Goal: Task Accomplishment & Management: Use online tool/utility

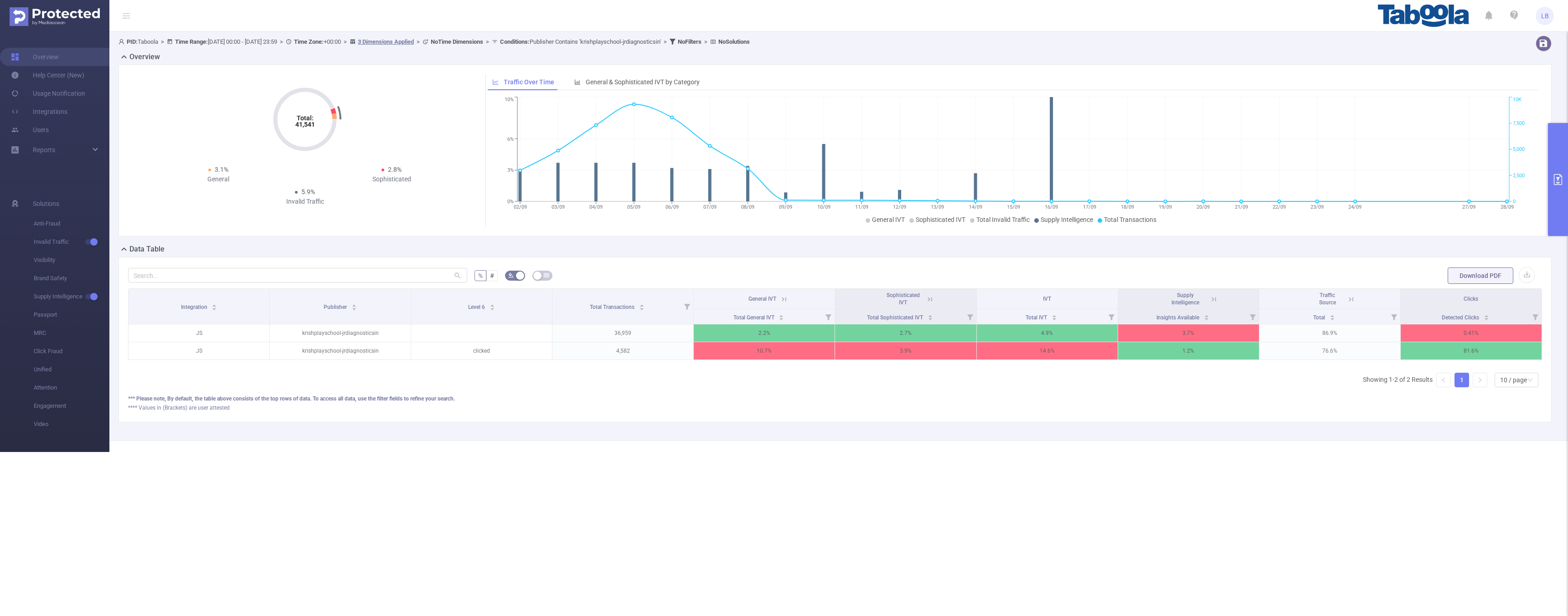
click at [1553, 192] on button "primary" at bounding box center [1558, 180] width 20 height 113
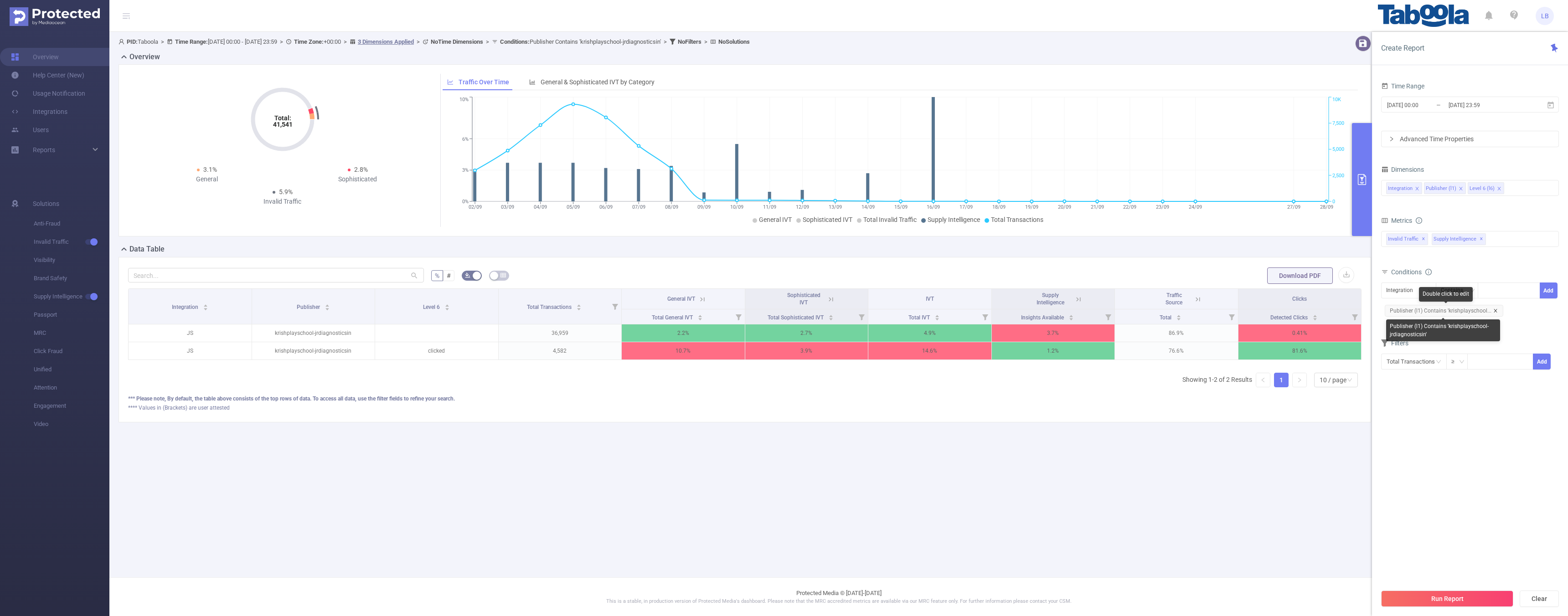
click at [1495, 310] on icon "icon: close" at bounding box center [1495, 310] width 4 height 4
click at [1398, 295] on div "Integration" at bounding box center [1402, 290] width 33 height 15
click at [1421, 321] on li "Publisher (l1)" at bounding box center [1409, 324] width 55 height 15
click at [1492, 293] on div at bounding box center [1509, 290] width 52 height 15
paste input "stylomania-vibhacollegeorgin"
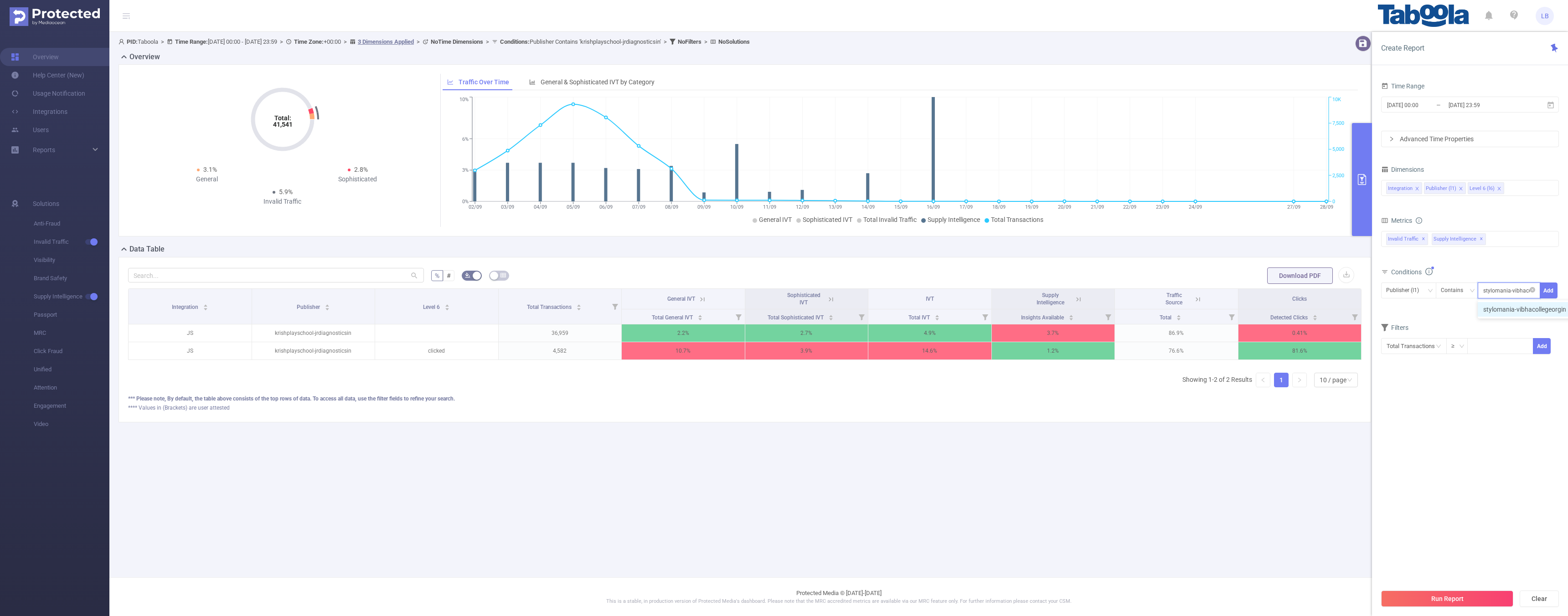
scroll to position [0, 19]
type input "stylomania-vibhacollegeorgin"
click at [1549, 291] on button "Add" at bounding box center [1549, 290] width 18 height 16
click at [1446, 108] on input "[DATE] 00:00" at bounding box center [1423, 105] width 74 height 12
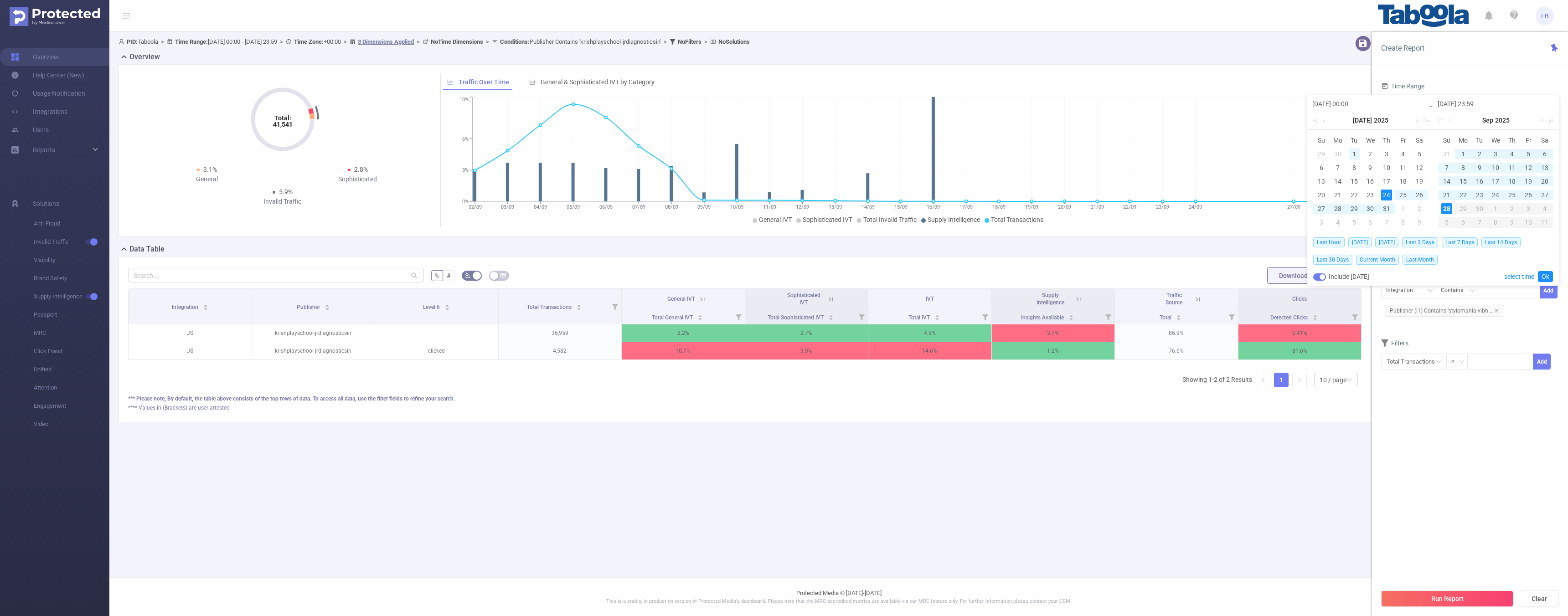
click at [1352, 153] on div "1" at bounding box center [1354, 154] width 11 height 11
click at [1447, 209] on div "28" at bounding box center [1447, 209] width 11 height 11
type input "[DATE] 00:00"
click at [1542, 275] on link "Ok" at bounding box center [1545, 277] width 15 height 11
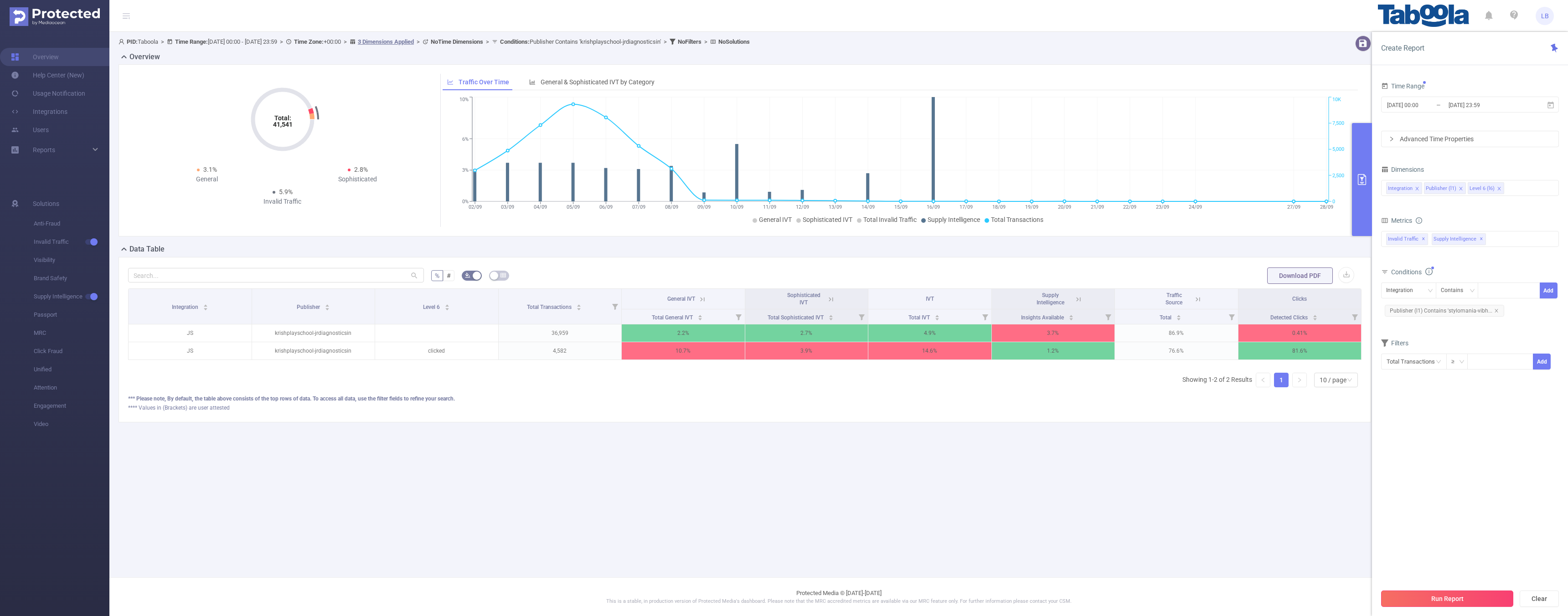
click at [1458, 603] on button "Run Report" at bounding box center [1447, 598] width 132 height 16
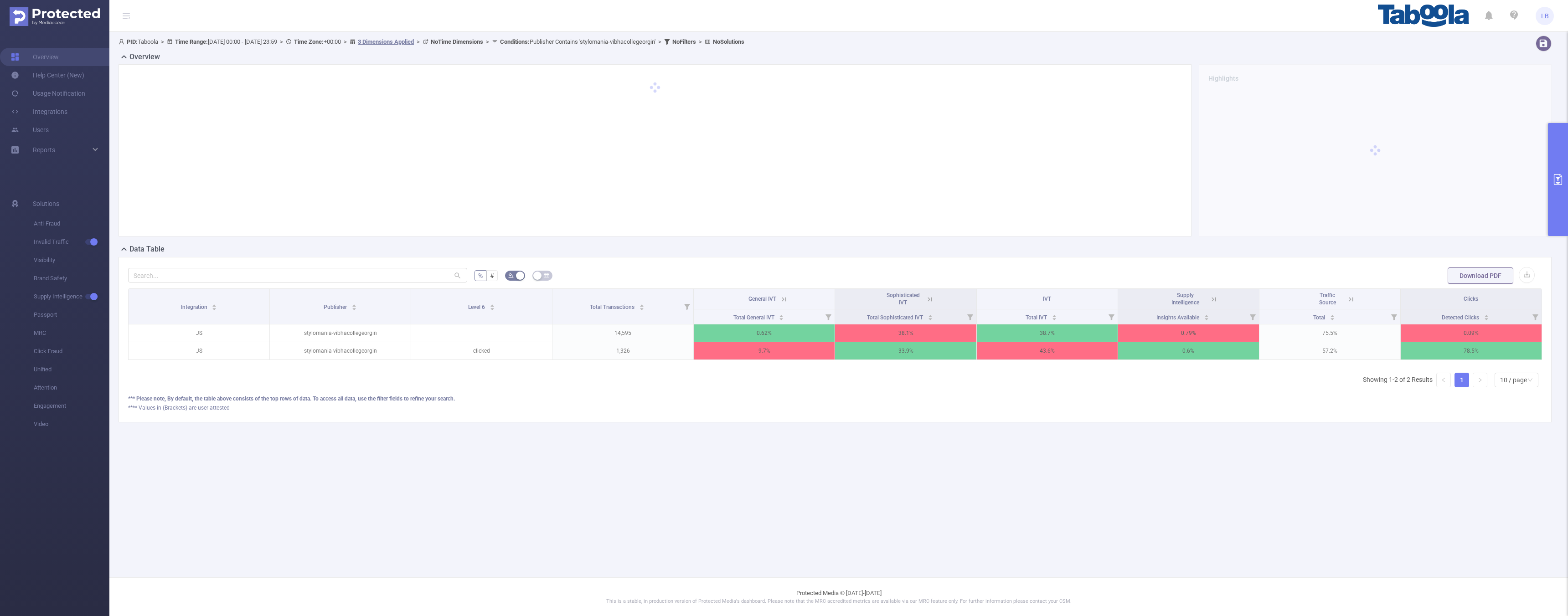
click at [931, 295] on icon at bounding box center [929, 299] width 8 height 8
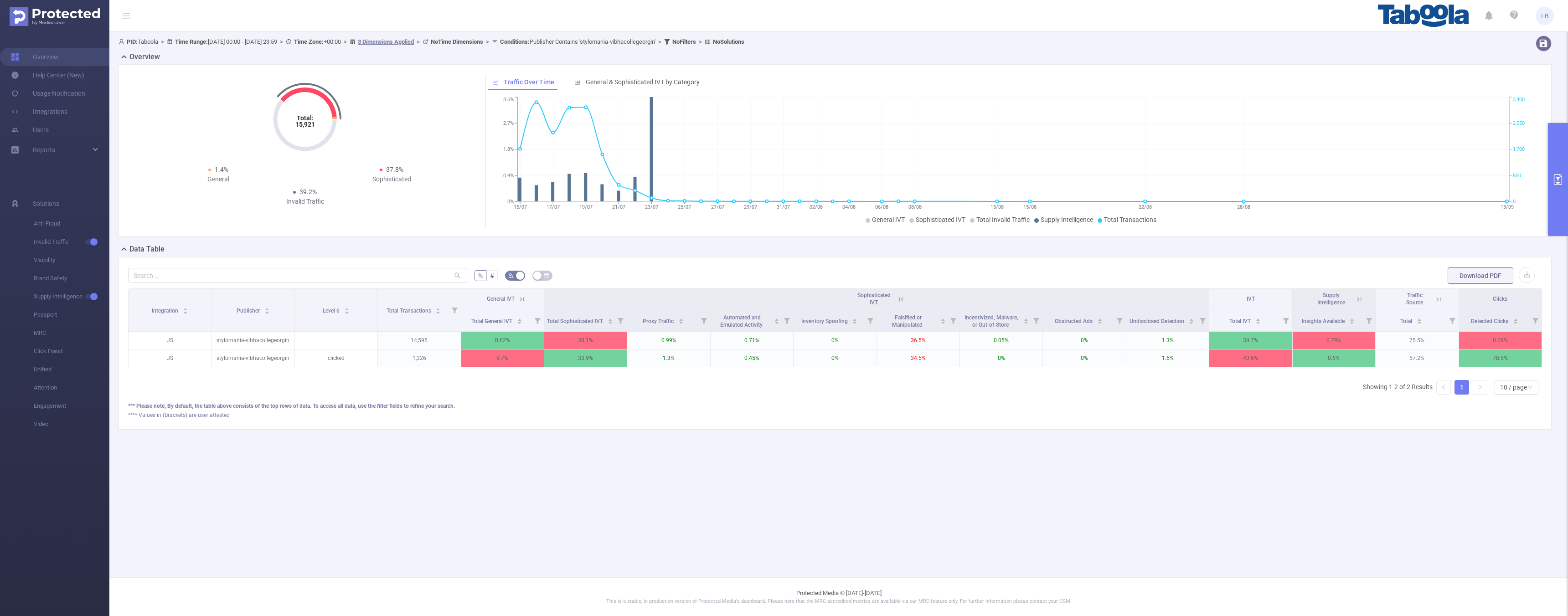
click at [905, 300] on th "Sophisticated IVT" at bounding box center [877, 299] width 665 height 21
click at [904, 301] on icon at bounding box center [901, 299] width 8 height 8
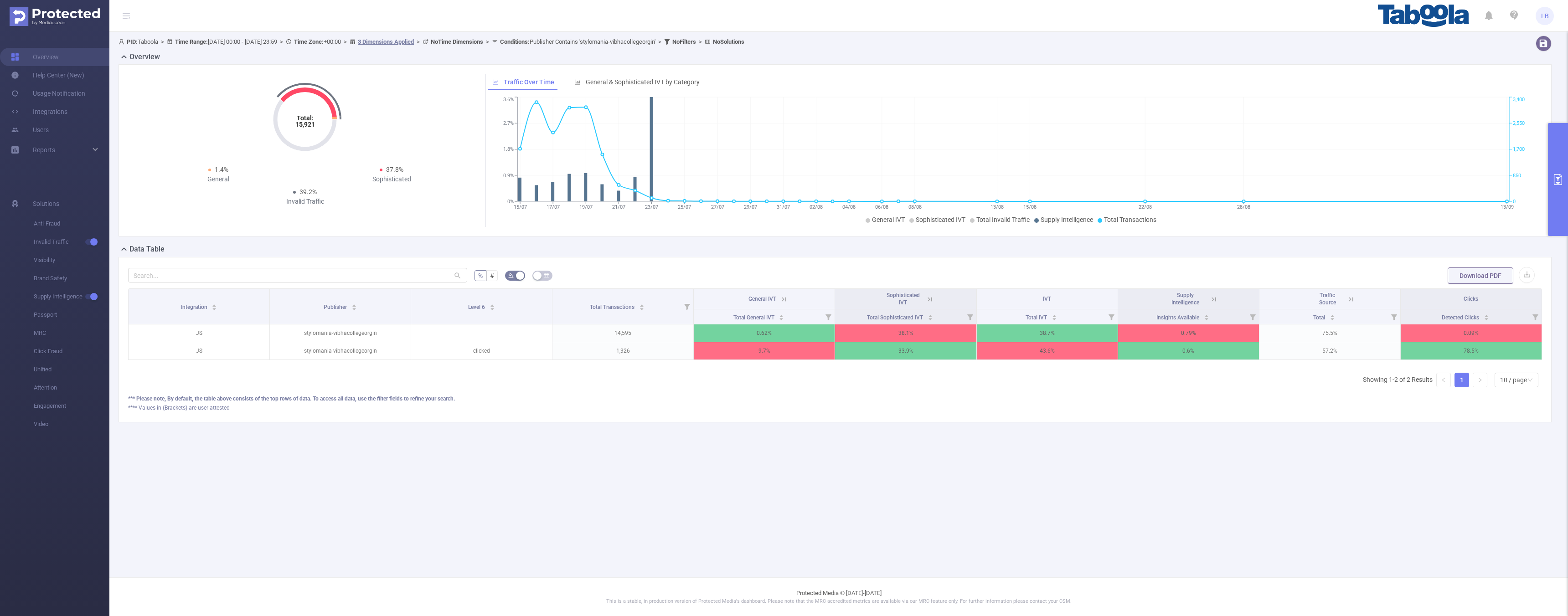
click at [784, 298] on icon at bounding box center [783, 299] width 8 height 8
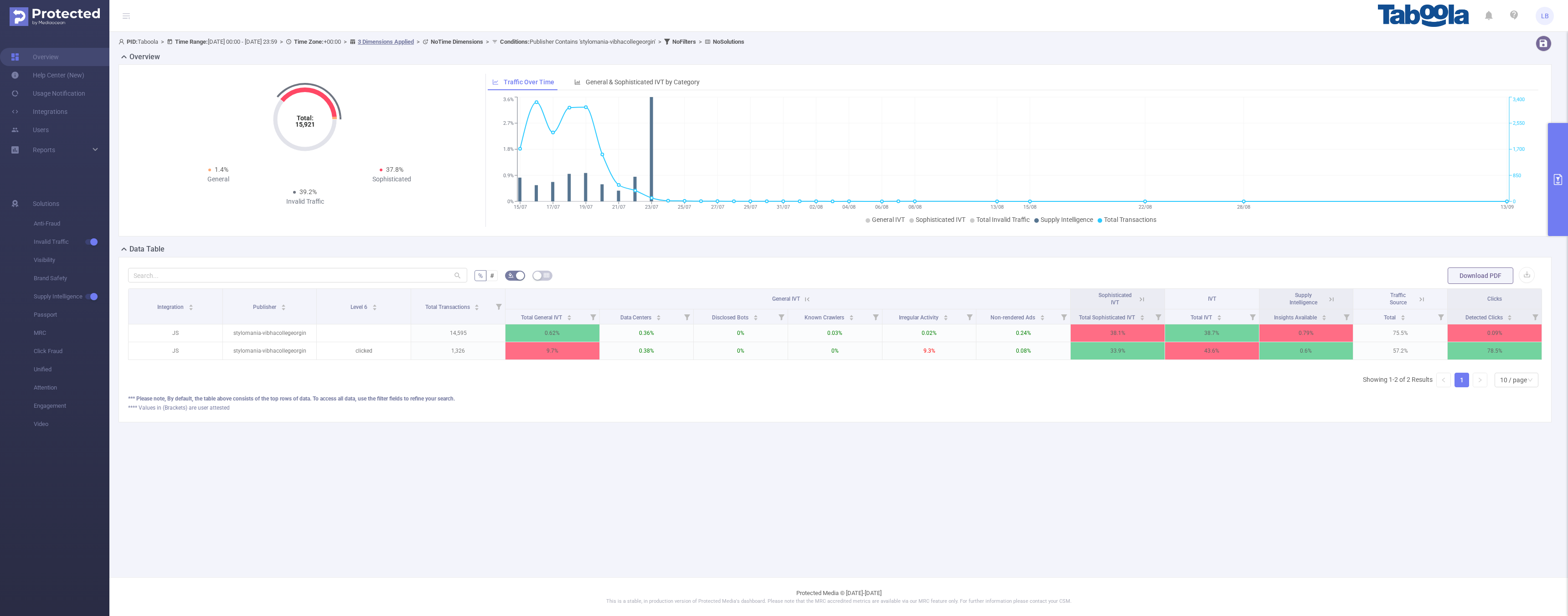
click at [807, 298] on icon at bounding box center [807, 299] width 8 height 8
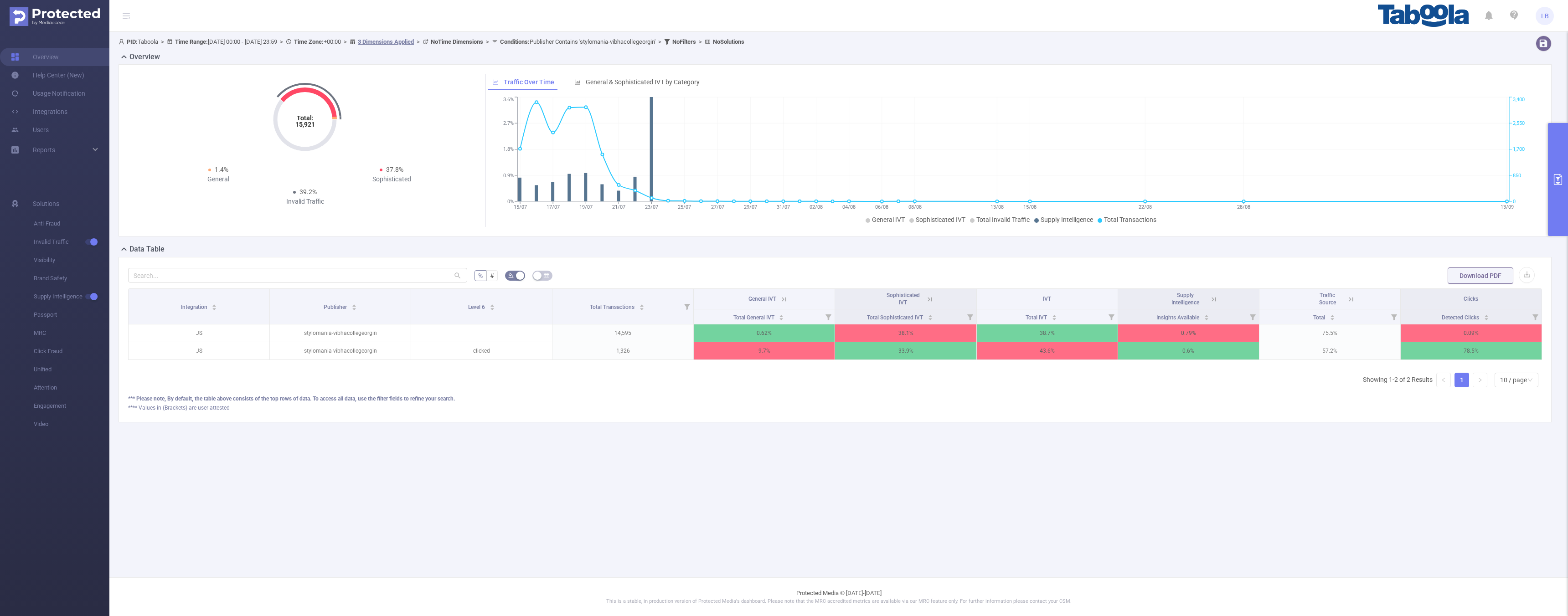
click at [1550, 159] on button "primary" at bounding box center [1558, 180] width 20 height 113
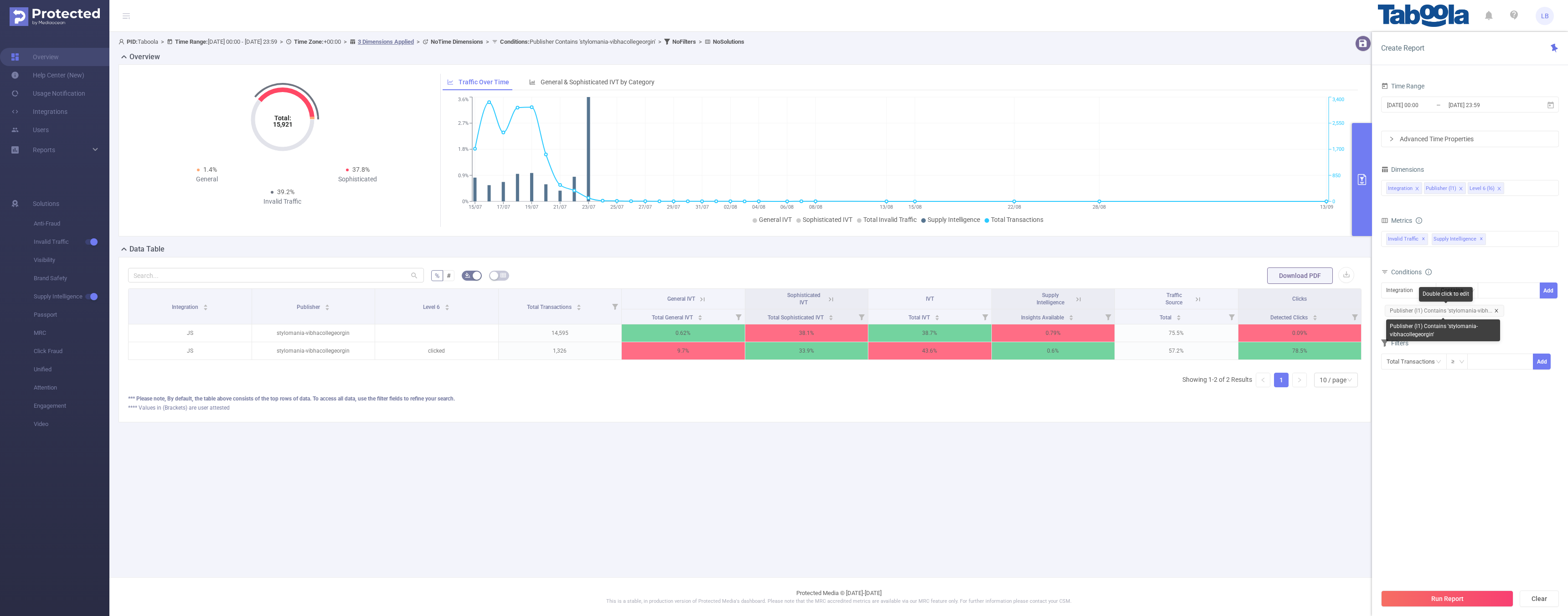
click at [1494, 310] on icon "icon: close" at bounding box center [1496, 310] width 3 height 3
click at [1401, 292] on div "Integration" at bounding box center [1402, 290] width 33 height 15
click at [1413, 320] on li "Publisher (l1)" at bounding box center [1409, 324] width 55 height 15
click at [1517, 292] on div at bounding box center [1509, 290] width 52 height 15
paste input "stylomania-gcwrohtakcom"
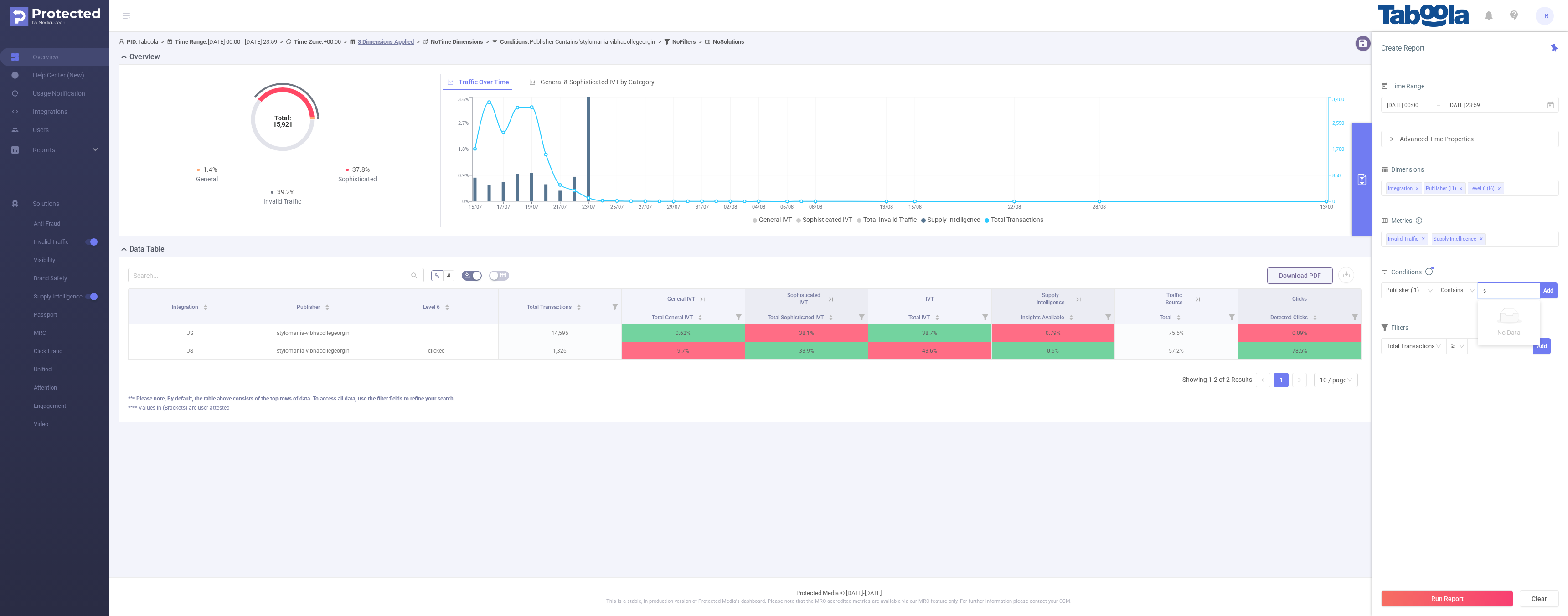
scroll to position [0, 13]
type input "stylomania-gcwrohtakcom"
click at [1546, 292] on button "Add" at bounding box center [1549, 290] width 18 height 16
click at [1460, 592] on button "Run Report" at bounding box center [1447, 598] width 132 height 16
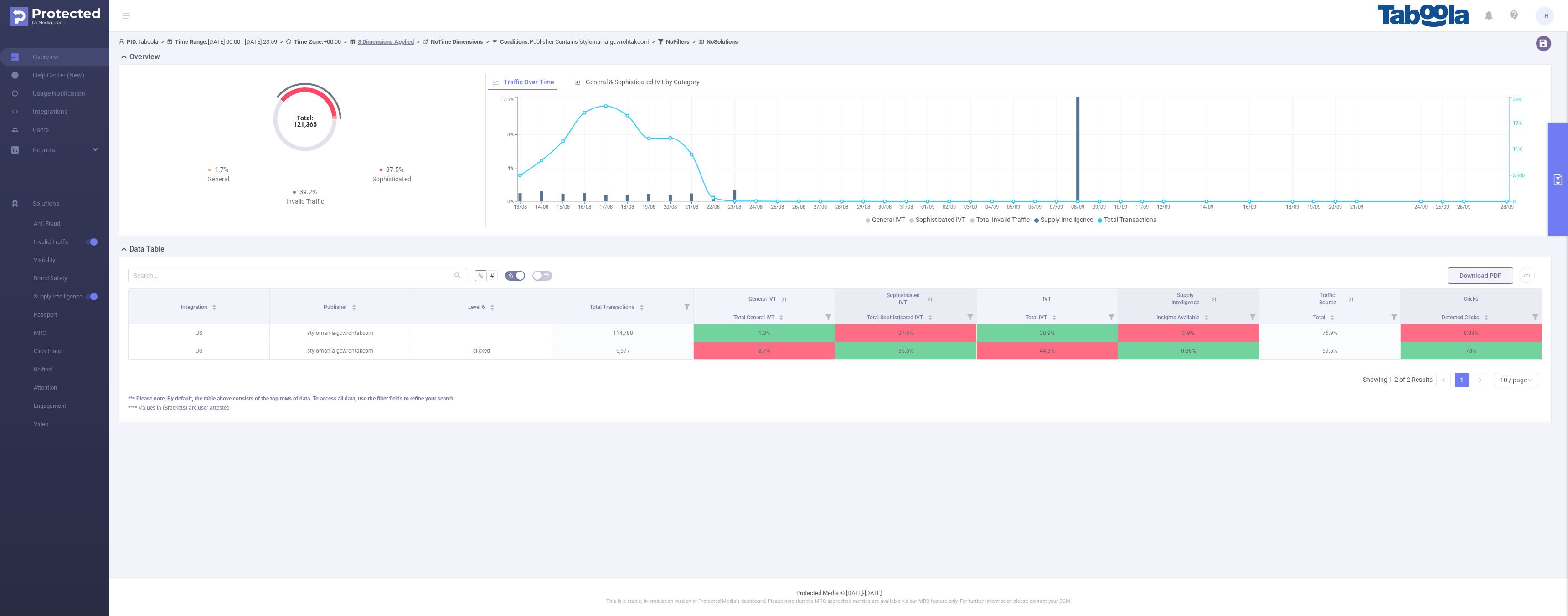
click at [926, 296] on icon at bounding box center [929, 299] width 8 height 8
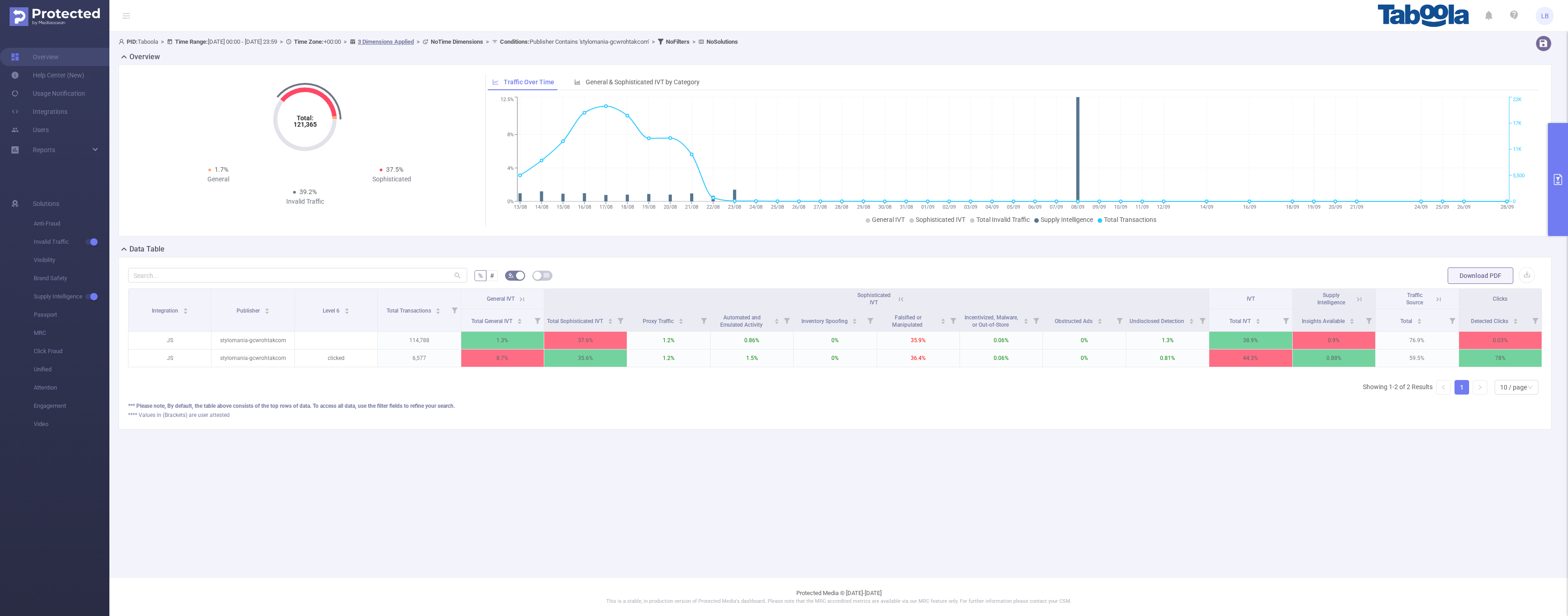
click at [1549, 170] on button "primary" at bounding box center [1558, 180] width 20 height 113
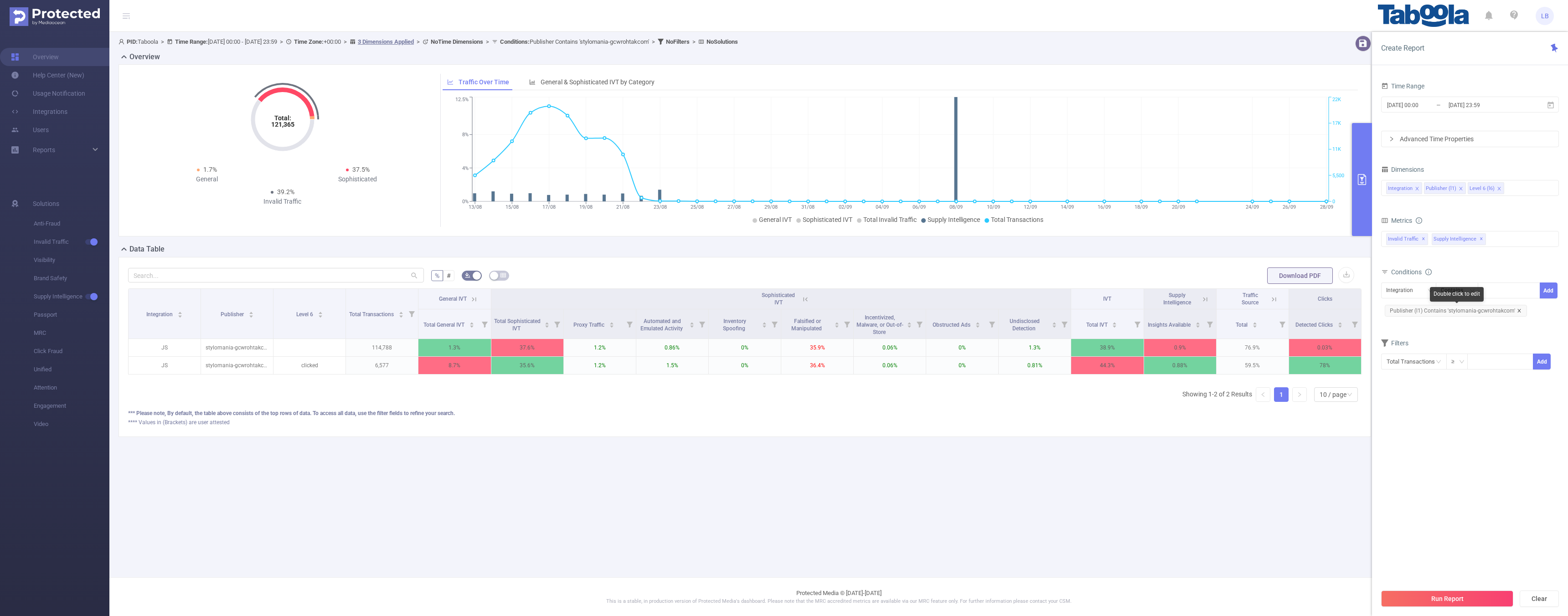
click at [1517, 310] on icon "icon: close" at bounding box center [1519, 310] width 4 height 4
click at [1426, 287] on div "Integration" at bounding box center [1409, 290] width 45 height 15
click at [1416, 323] on li "Publisher (l1)" at bounding box center [1409, 324] width 55 height 15
click at [1495, 292] on div at bounding box center [1509, 290] width 52 height 15
paste input "divinelight-crownproductindiacom"
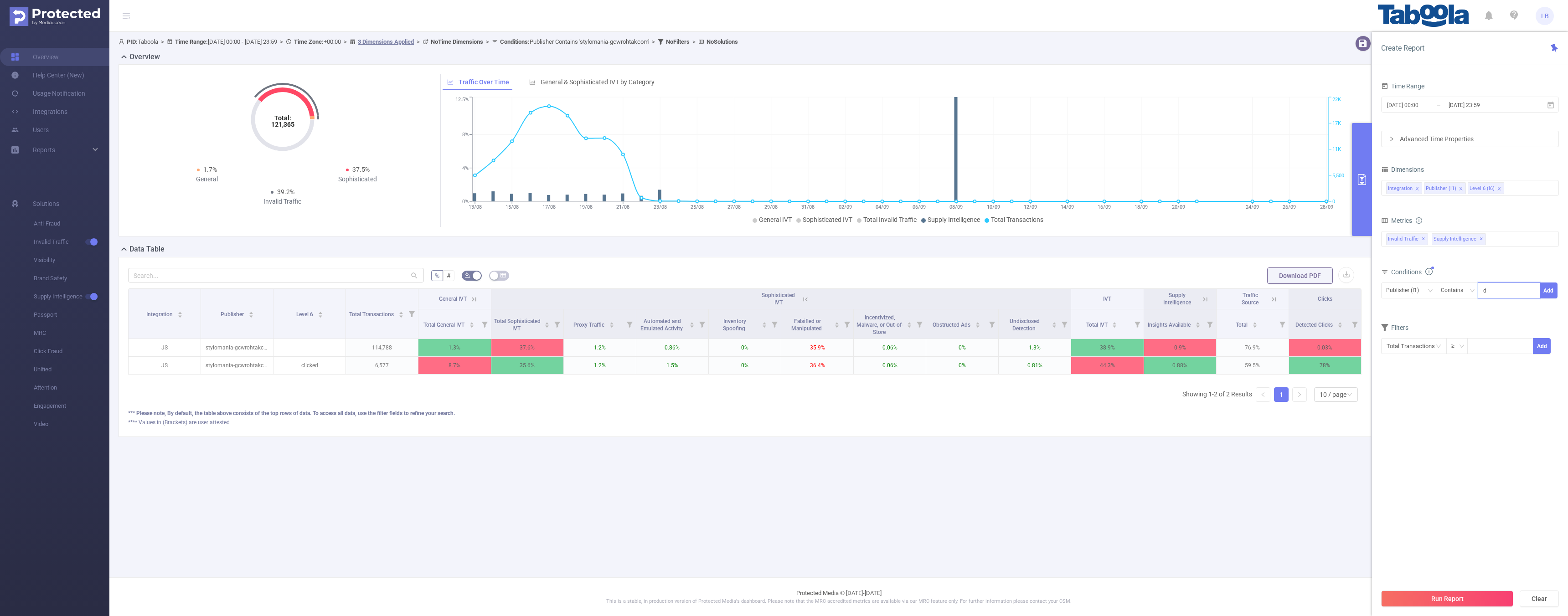
scroll to position [0, 31]
type input "divinelight-crownproductindiacom"
click at [1546, 292] on button "Add" at bounding box center [1549, 290] width 18 height 16
click at [1454, 601] on button "Run Report" at bounding box center [1447, 598] width 132 height 16
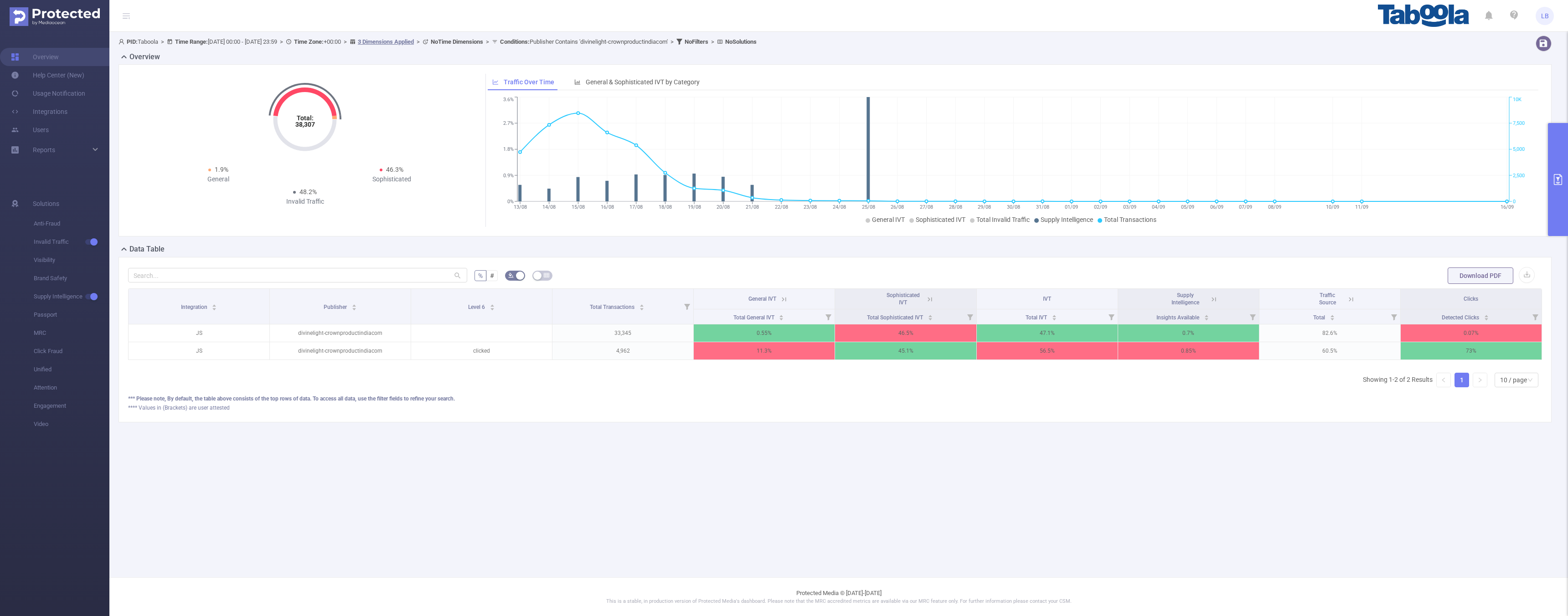
click at [931, 296] on icon at bounding box center [929, 299] width 8 height 8
